Goal: Task Accomplishment & Management: Use online tool/utility

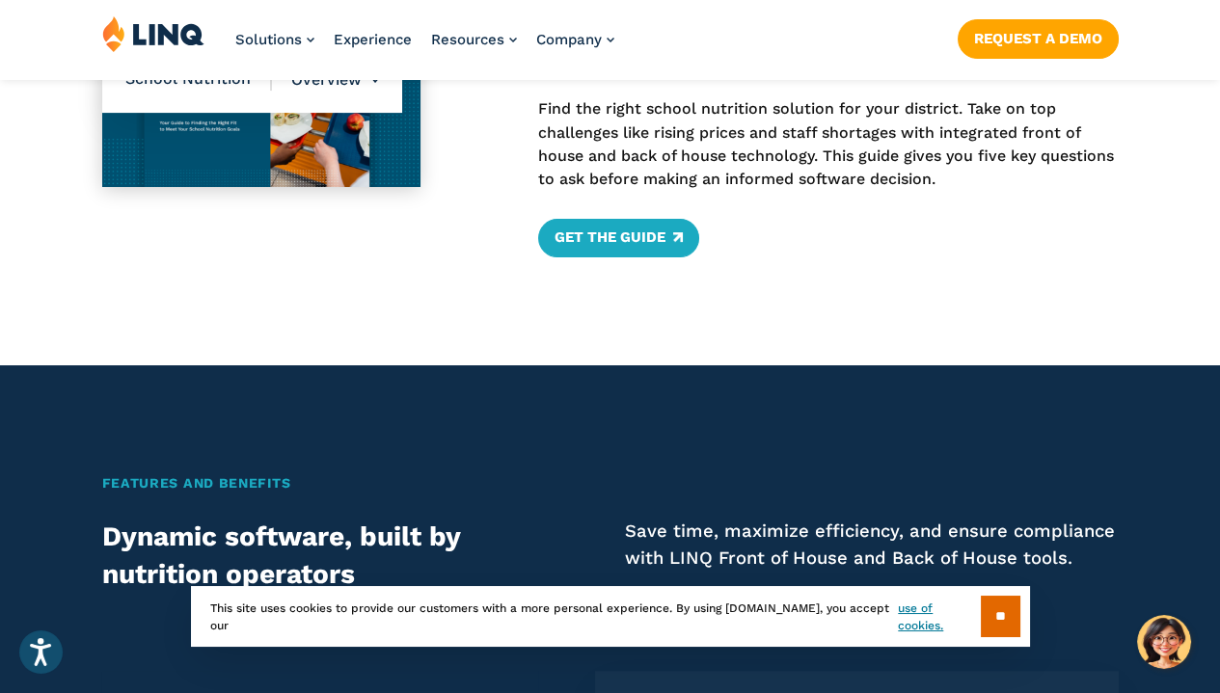
scroll to position [924, 0]
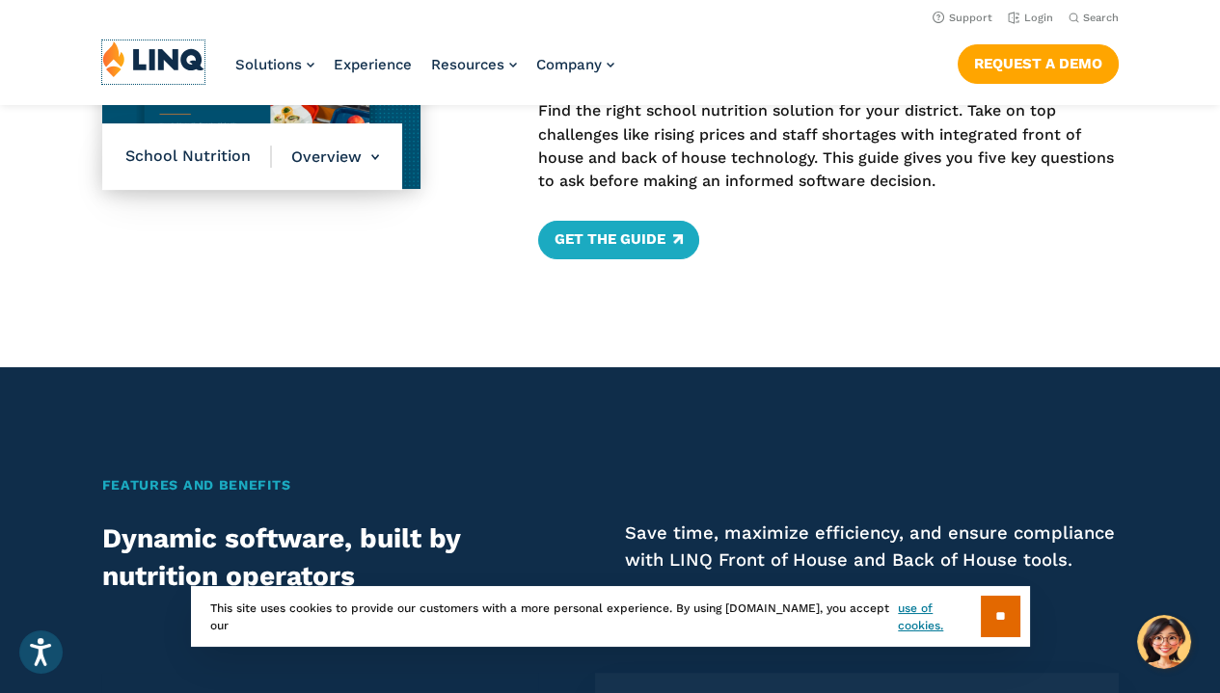
click at [163, 49] on img at bounding box center [153, 58] width 102 height 37
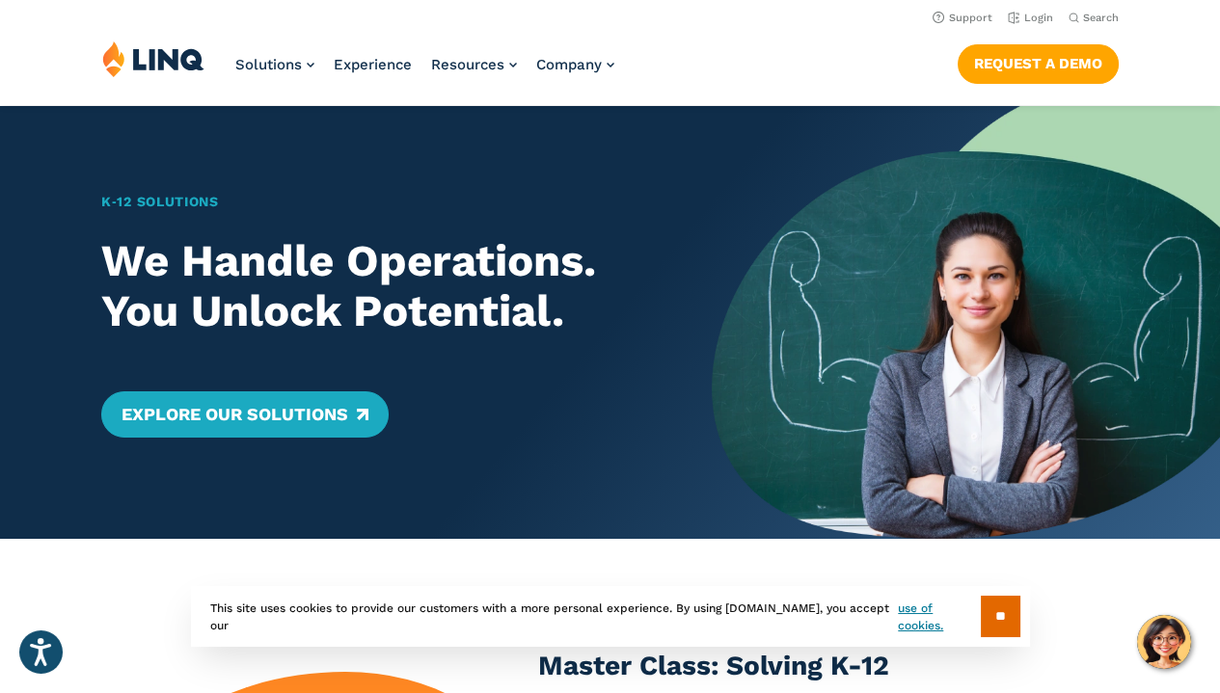
click at [1047, 19] on link "Login" at bounding box center [1029, 18] width 45 height 13
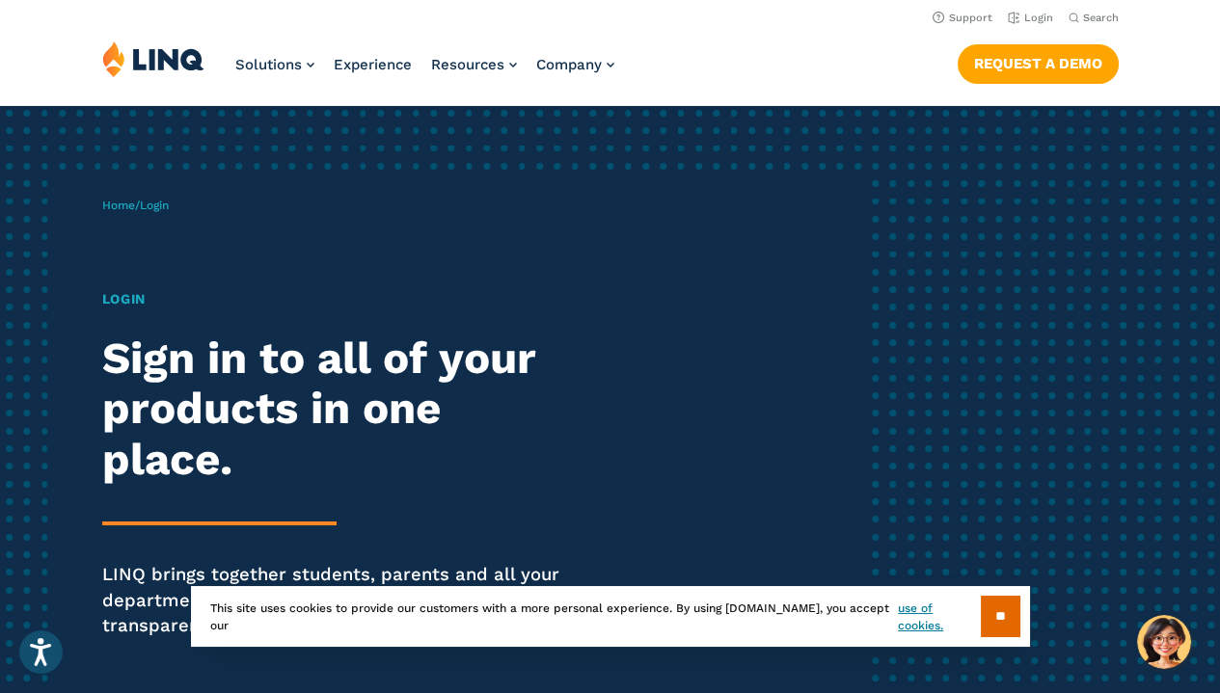
click at [997, 619] on input "**" at bounding box center [1000, 616] width 40 height 41
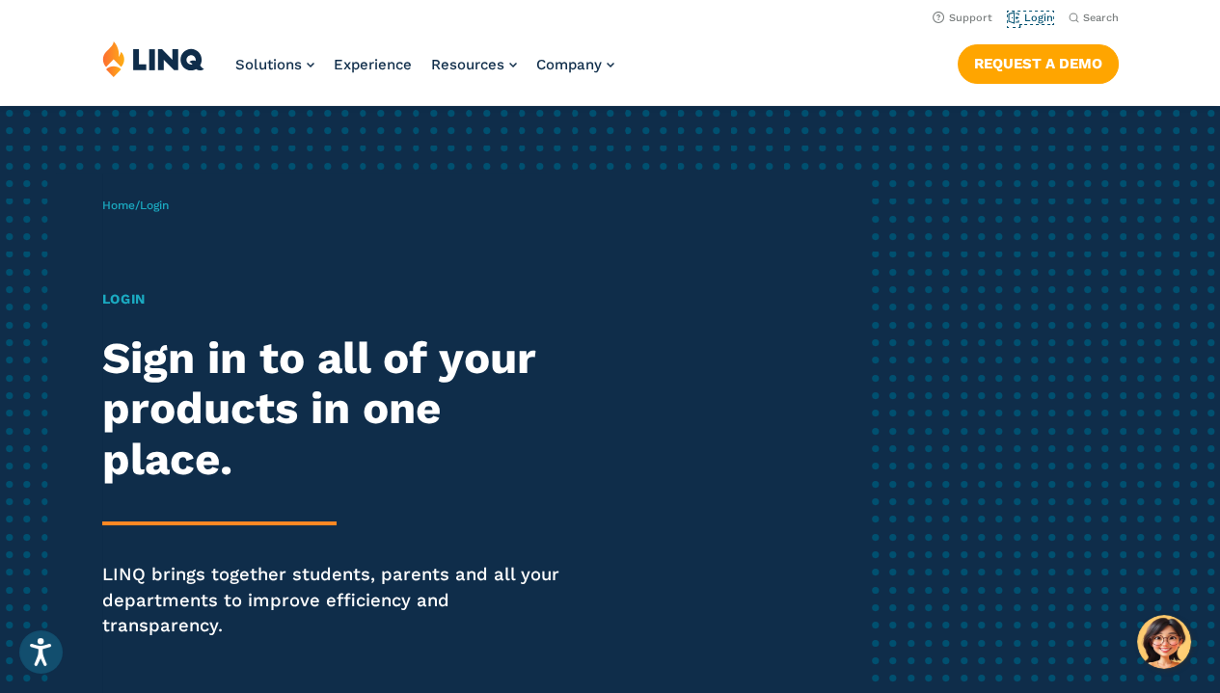
click at [1031, 22] on link "Login" at bounding box center [1029, 18] width 45 height 13
click at [1030, 20] on link "Login" at bounding box center [1029, 18] width 45 height 13
click at [136, 214] on div "Home / Login Login Sign in to all of your products in one place. LINQ brings to…" at bounding box center [483, 445] width 763 height 542
click at [115, 320] on div "Login Sign in to all of your products in one place. LINQ brings together studen…" at bounding box center [337, 490] width 470 height 403
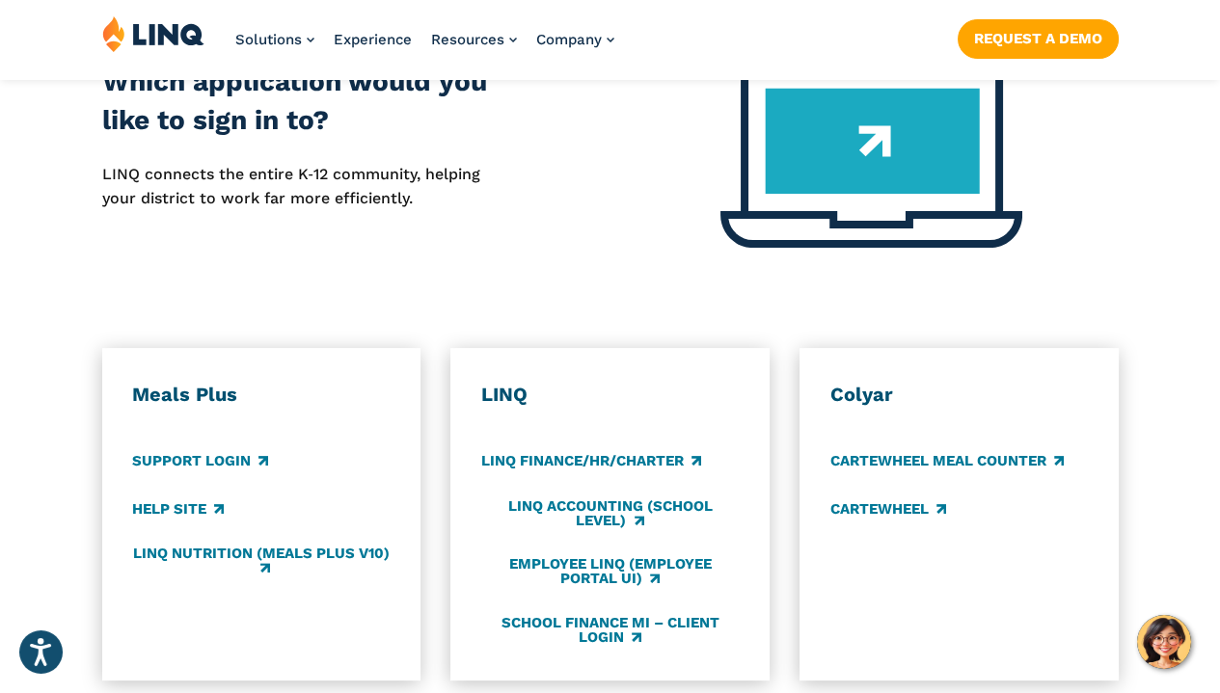
scroll to position [868, 0]
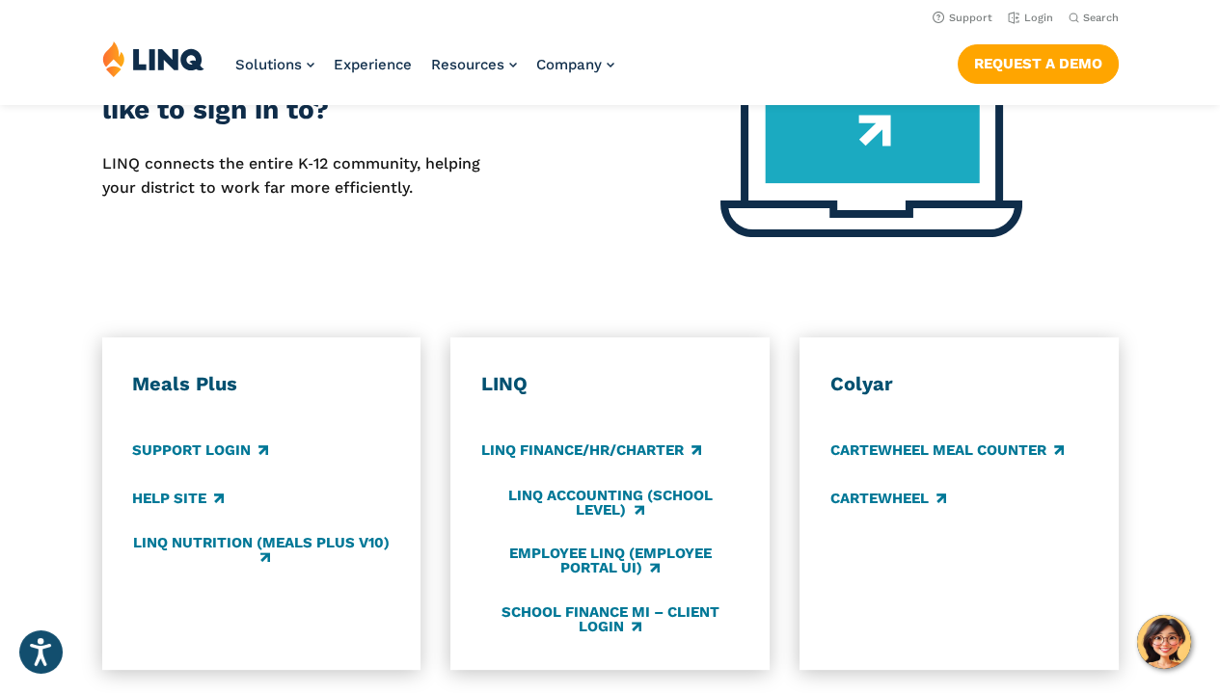
click at [349, 535] on link "LINQ Nutrition (Meals Plus v10)" at bounding box center [260, 551] width 257 height 32
